Goal: Information Seeking & Learning: Learn about a topic

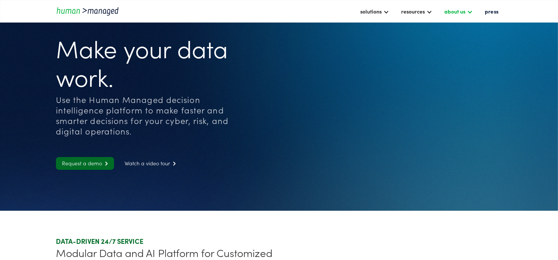
click at [446, 7] on div "about us" at bounding box center [459, 11] width 36 height 13
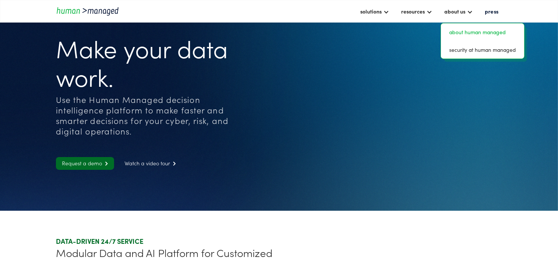
click at [456, 30] on link "about human managed" at bounding box center [482, 32] width 77 height 12
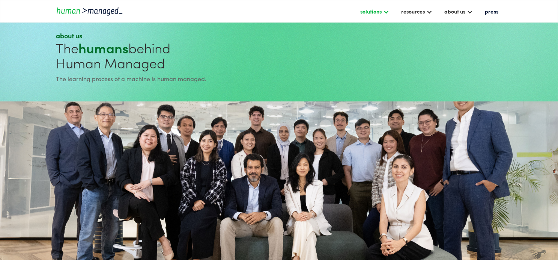
click at [386, 11] on div at bounding box center [386, 11] width 6 height 6
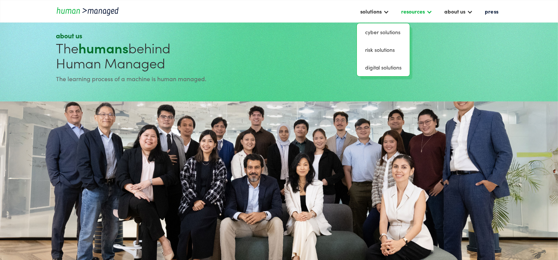
click at [410, 13] on div "resources" at bounding box center [413, 11] width 24 height 9
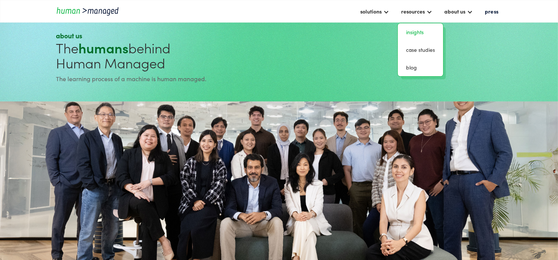
click at [419, 33] on link "insights" at bounding box center [420, 32] width 39 height 12
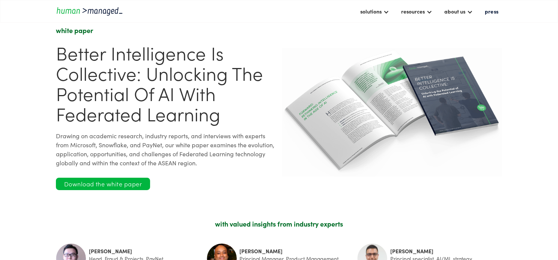
click at [158, 170] on div "white paper Better Intelligence is Collective: Unlocking the Potential of AI wi…" at bounding box center [166, 112] width 220 height 173
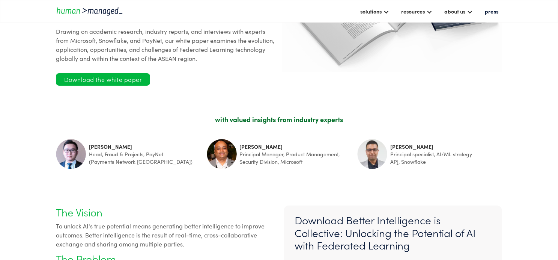
scroll to position [113, 0]
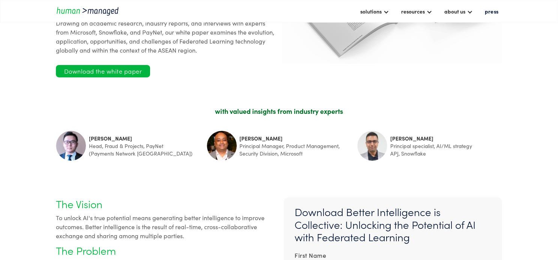
click at [33, 125] on section "with valued insights from industry experts Aloysius Chong Kin Faa Head, Fraud &…" at bounding box center [279, 133] width 558 height 75
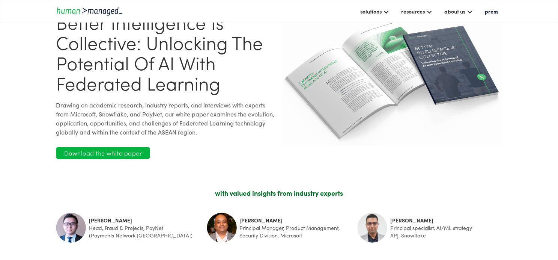
scroll to position [0, 0]
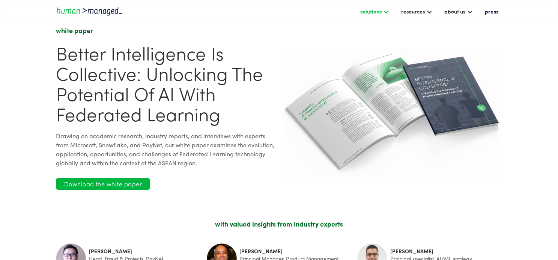
click at [384, 11] on div "solutions" at bounding box center [374, 11] width 36 height 13
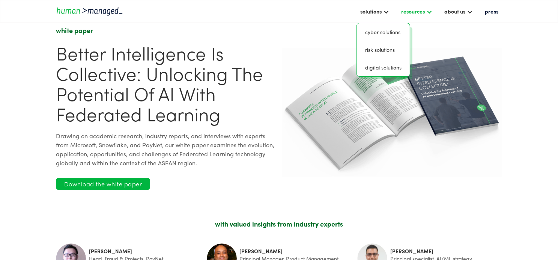
click at [412, 13] on div "resources" at bounding box center [413, 11] width 24 height 9
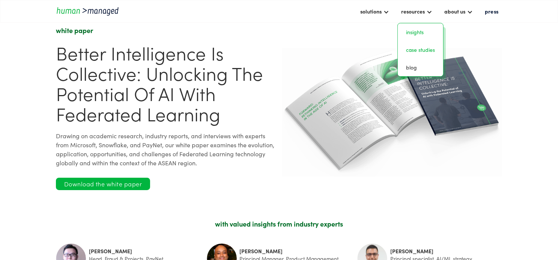
click at [421, 49] on link "case studies" at bounding box center [420, 50] width 39 height 12
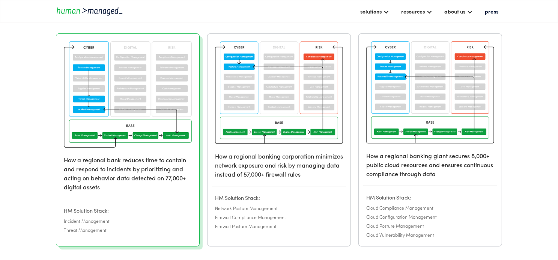
scroll to position [113, 0]
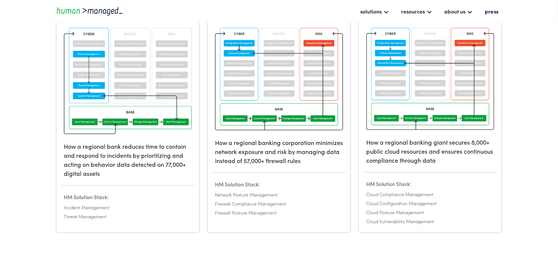
click at [15, 142] on section "How a regional bank reduces time to contain and respond to incidents by priorit…" at bounding box center [279, 130] width 558 height 283
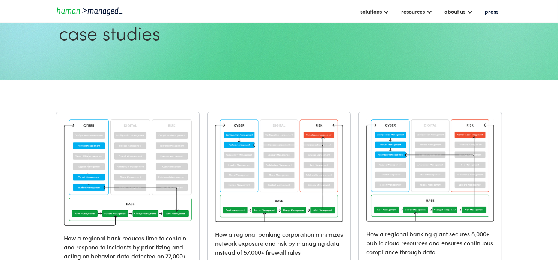
scroll to position [0, 0]
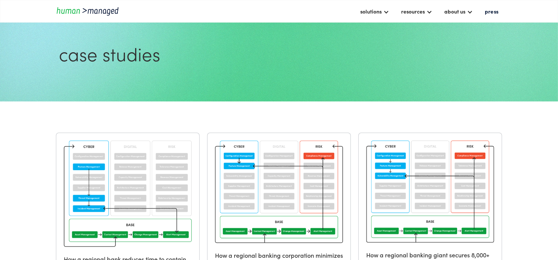
click at [465, 19] on div "solutions cyber solutions risk solutions digital solutions resources insights c…" at bounding box center [279, 11] width 558 height 23
click at [465, 13] on div "about us" at bounding box center [454, 11] width 21 height 9
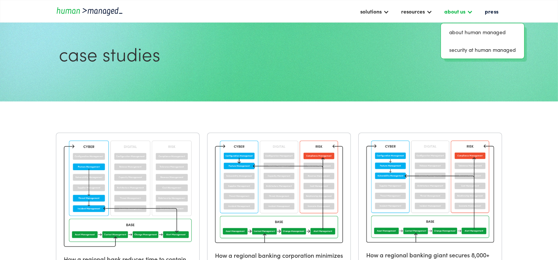
click at [465, 11] on div "about us" at bounding box center [454, 11] width 21 height 9
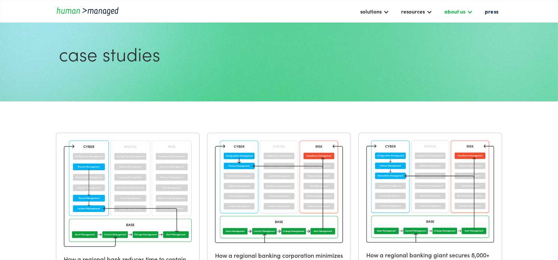
click at [465, 13] on div "about us" at bounding box center [454, 11] width 21 height 9
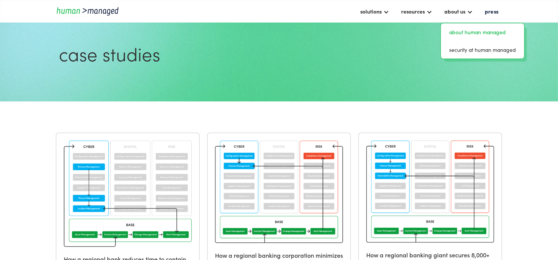
click at [468, 31] on link "about human managed" at bounding box center [482, 32] width 77 height 12
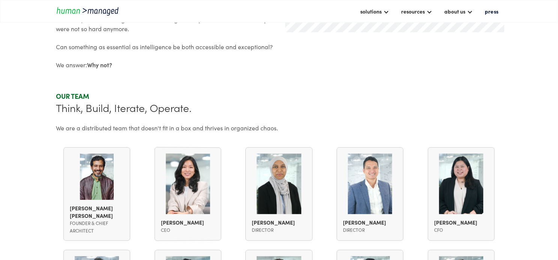
scroll to position [525, 0]
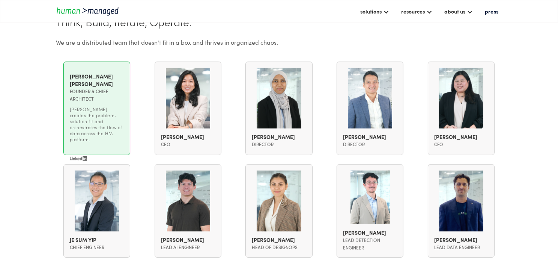
click at [81, 156] on img at bounding box center [78, 158] width 17 height 5
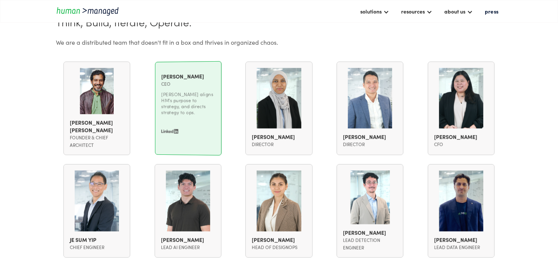
click at [164, 123] on div at bounding box center [188, 98] width 54 height 61
click at [167, 129] on img at bounding box center [169, 131] width 17 height 5
